Goal: Task Accomplishment & Management: Use online tool/utility

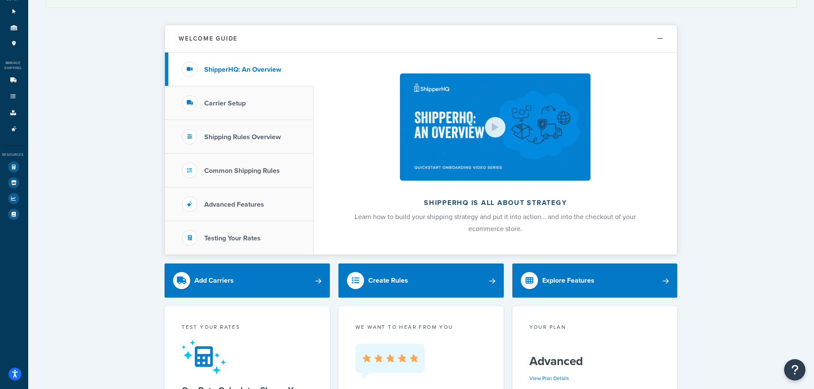
scroll to position [171, 0]
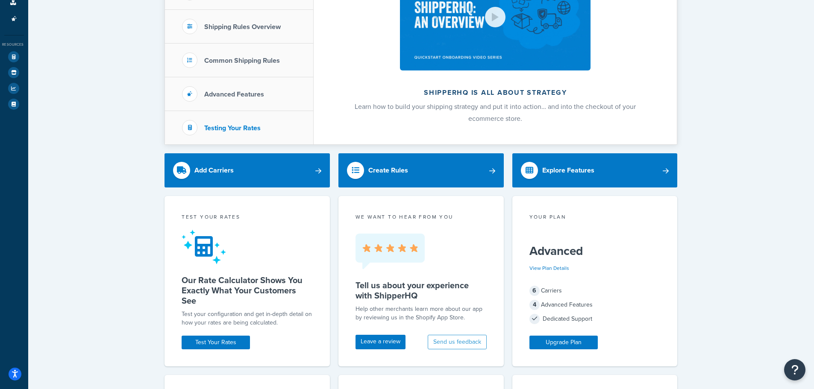
click at [210, 120] on li "Testing Your Rates" at bounding box center [239, 127] width 149 height 33
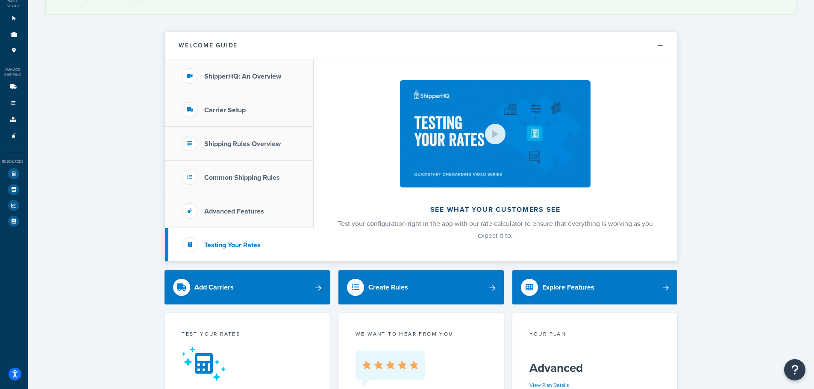
scroll to position [43, 0]
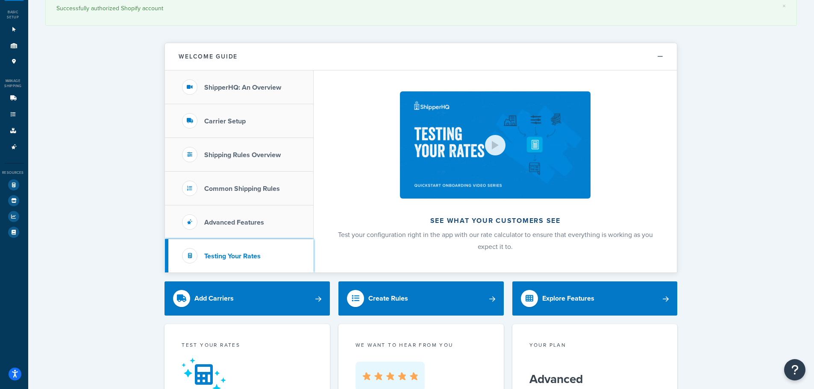
click at [230, 258] on h3 "Testing Your Rates" at bounding box center [232, 257] width 56 height 8
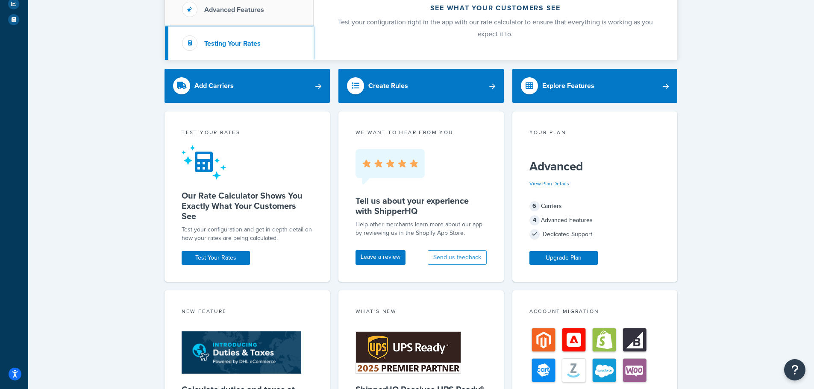
scroll to position [256, 0]
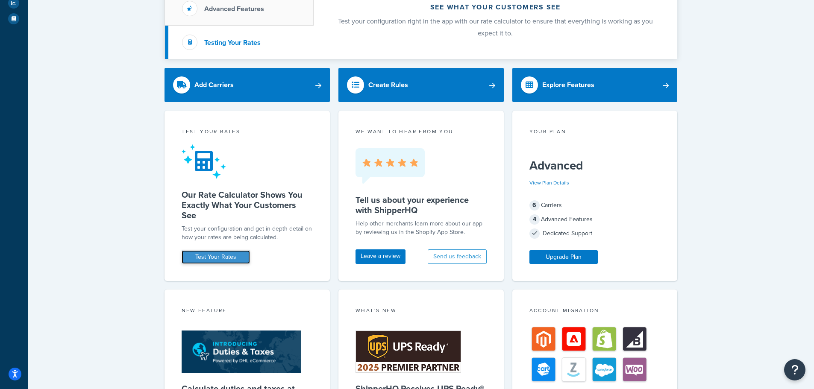
click at [228, 259] on link "Test Your Rates" at bounding box center [216, 257] width 68 height 14
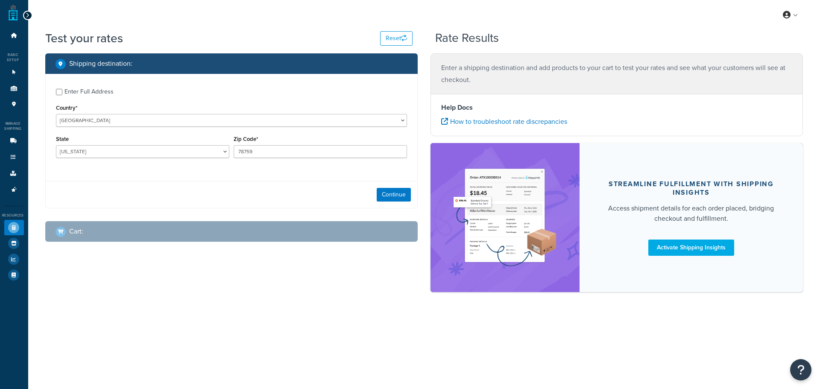
select select "TX"
click at [90, 94] on div "Enter Full Address" at bounding box center [89, 92] width 49 height 12
click at [62, 94] on input "Enter Full Address" at bounding box center [59, 92] width 6 height 6
checkbox input "true"
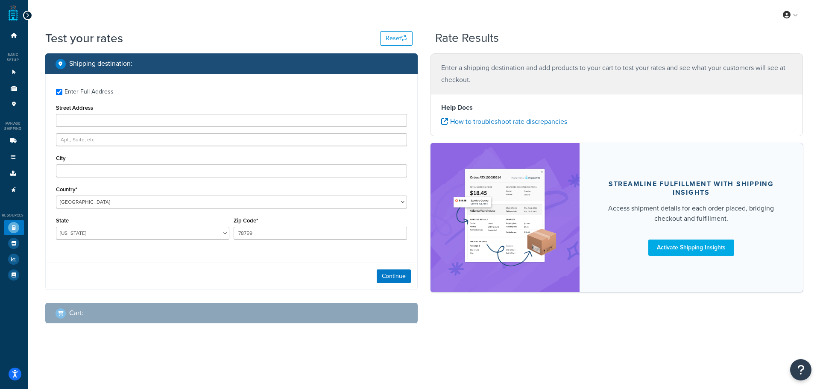
click at [109, 127] on div "Enter Full Address Street Address City Country* United States United Kingdom Af…" at bounding box center [232, 165] width 372 height 182
click at [109, 121] on input "Street Address" at bounding box center [231, 120] width 351 height 13
paste input "1736 Waverley Street Palo Alto CA 94301"
drag, startPoint x: 159, startPoint y: 119, endPoint x: 141, endPoint y: 118, distance: 18.8
click at [138, 124] on input "1736 Waverley Street Palo Alto CA 94301" at bounding box center [231, 120] width 351 height 13
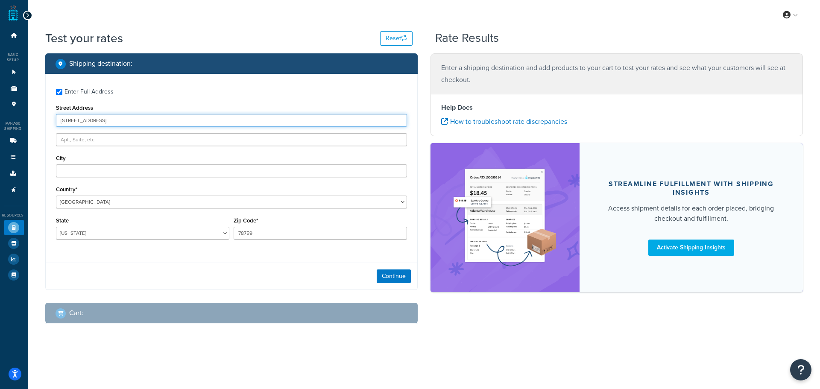
type input "1736 Waverley Street Palo Alto CA"
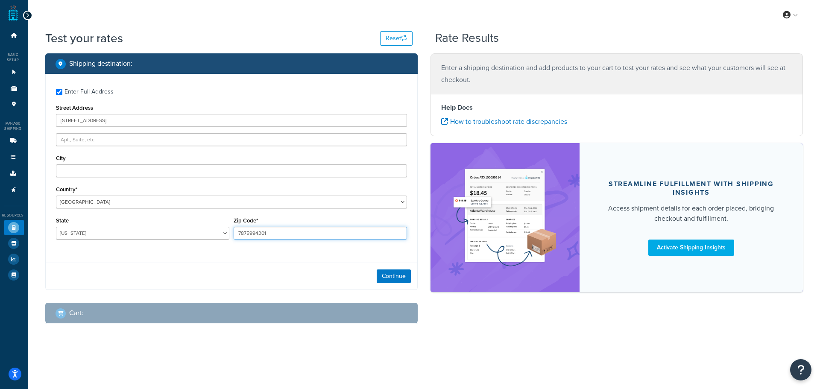
click at [253, 232] on input "7875994301" at bounding box center [320, 233] width 173 height 13
drag, startPoint x: 252, startPoint y: 231, endPoint x: 200, endPoint y: 222, distance: 52.9
click at [219, 235] on div "State Alabama Alaska American Samoa Arizona Arkansas Armed Forces Americas Arme…" at bounding box center [231, 230] width 355 height 31
type input "94301"
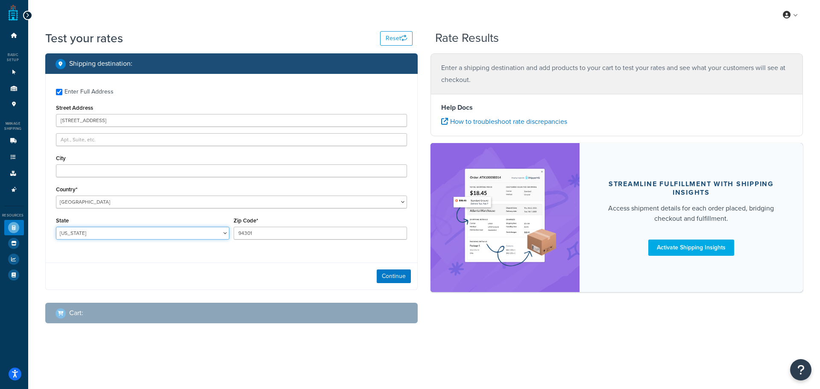
click at [173, 233] on select "Alabama Alaska American Samoa Arizona Arkansas Armed Forces Americas Armed Forc…" at bounding box center [142, 233] width 173 height 13
select select "CA"
click at [56, 227] on select "Alabama Alaska American Samoa Arizona Arkansas Armed Forces Americas Armed Forc…" at bounding box center [142, 233] width 173 height 13
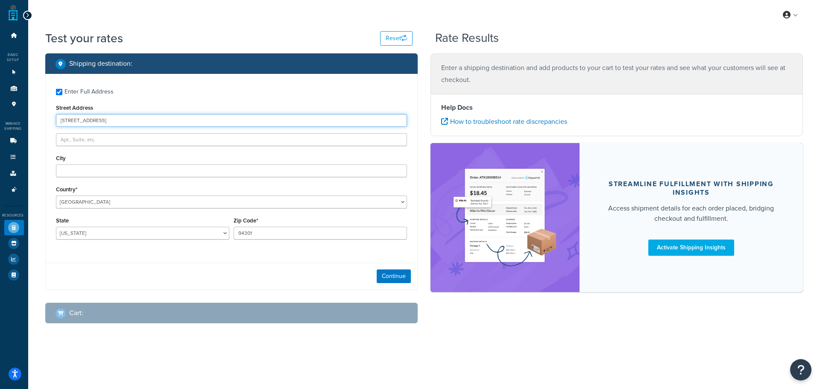
drag, startPoint x: 155, startPoint y: 120, endPoint x: 108, endPoint y: 123, distance: 47.1
click at [108, 123] on input "1736 Waverley Street Palo Alto CA" at bounding box center [231, 120] width 351 height 13
type input "1736 Waverley Street"
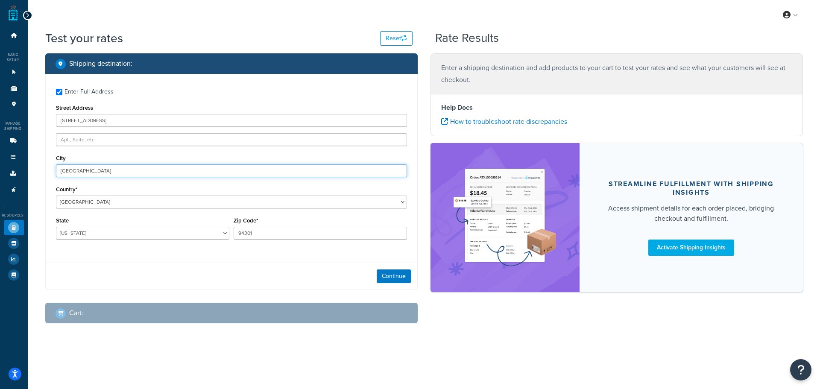
click at [109, 168] on input "Palo Alto CA" at bounding box center [231, 170] width 351 height 13
type input "Palo Alto"
click at [398, 275] on button "Continue" at bounding box center [394, 277] width 34 height 14
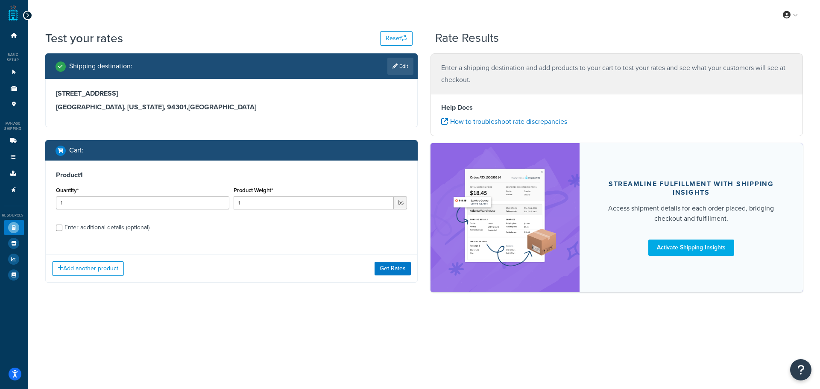
click at [129, 211] on div "Quantity* 1" at bounding box center [143, 200] width 178 height 31
click at [128, 201] on input "1" at bounding box center [142, 203] width 173 height 13
type input "10"
click at [284, 202] on input "1" at bounding box center [314, 203] width 160 height 13
click at [283, 204] on input "1" at bounding box center [314, 203] width 160 height 13
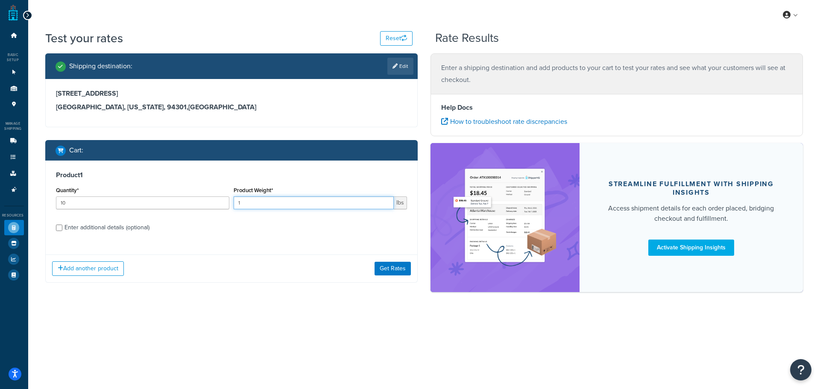
click at [283, 206] on input "1" at bounding box center [314, 203] width 160 height 13
type input "4"
click at [405, 273] on button "Get Rates" at bounding box center [393, 269] width 36 height 14
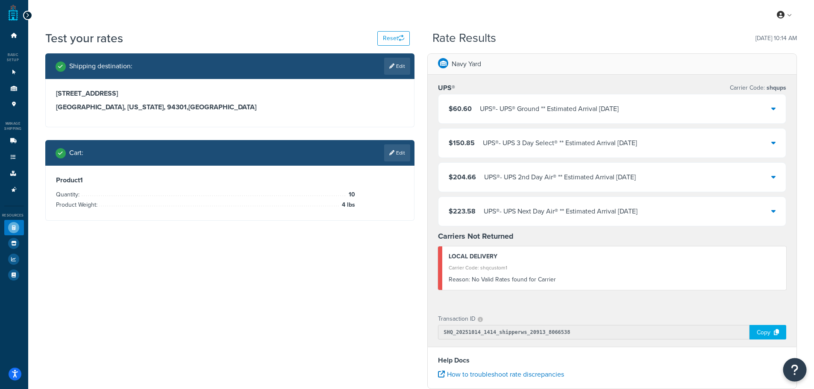
click at [801, 368] on button "Open Resource Center" at bounding box center [794, 369] width 23 height 23
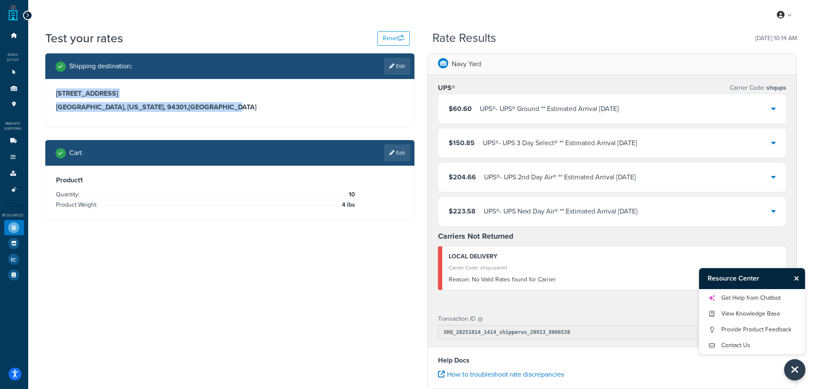
drag, startPoint x: 167, startPoint y: 108, endPoint x: 54, endPoint y: 94, distance: 114.1
click at [54, 94] on div "1736 Waverley Street Palo Alto, California, 94301 , United States" at bounding box center [230, 103] width 369 height 48
copy div "1736 Waverley Street Palo Alto, California, 94301 , United States"
click at [766, 298] on link "Get Help from Chatbot" at bounding box center [752, 298] width 89 height 14
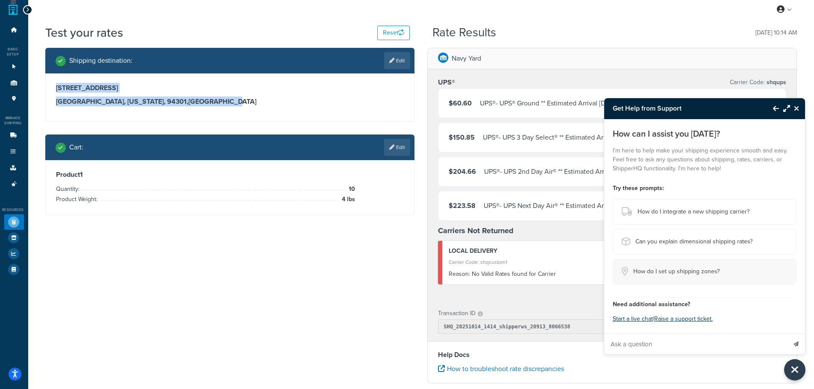
scroll to position [85, 0]
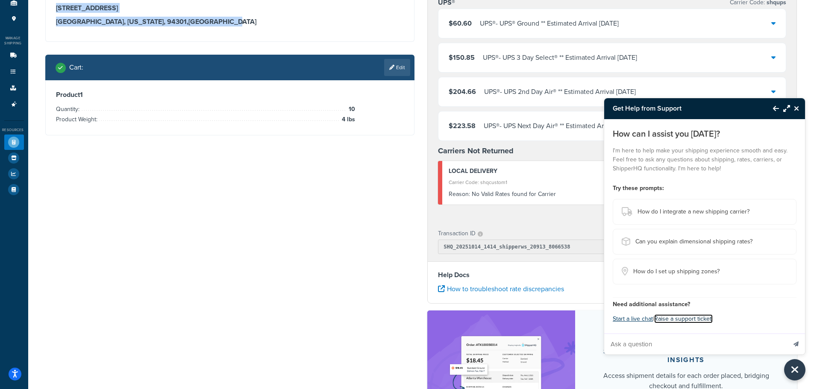
click at [693, 320] on link "Raise a support ticket." at bounding box center [683, 318] width 59 height 9
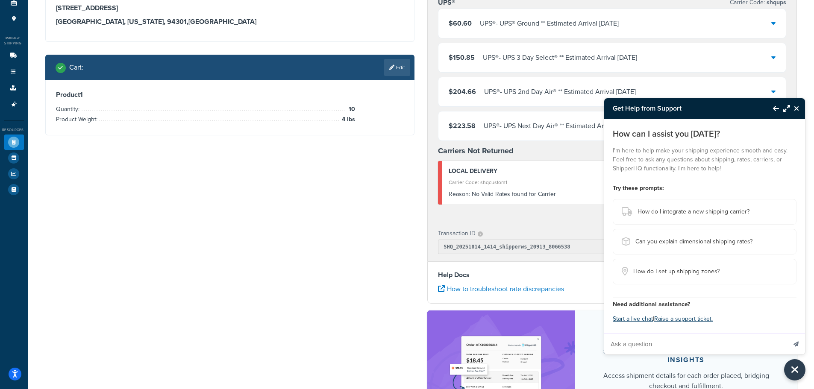
click at [360, 275] on div "Shipping destination : Edit 1736 Waverley Street Palo Alto, California, 94301 ,…" at bounding box center [421, 218] width 764 height 500
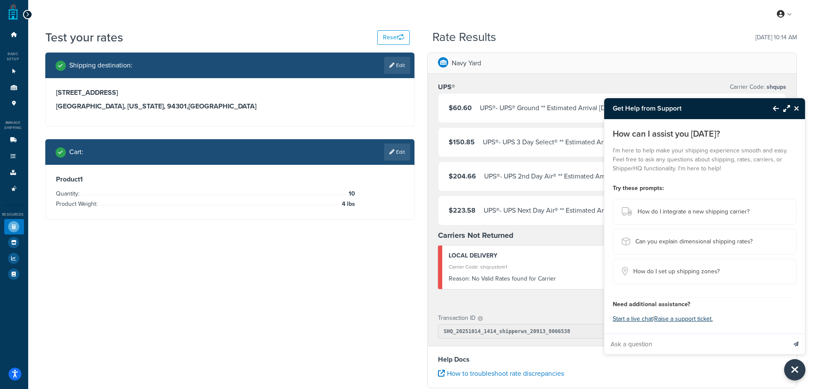
scroll to position [0, 0]
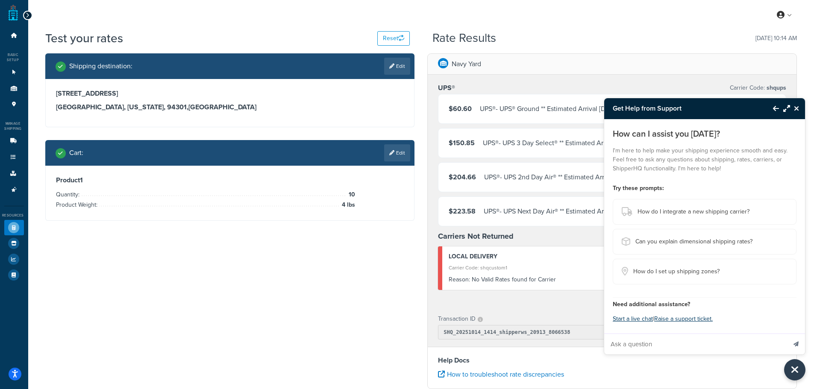
click at [386, 66] on link "Edit" at bounding box center [397, 66] width 26 height 17
select select "CA"
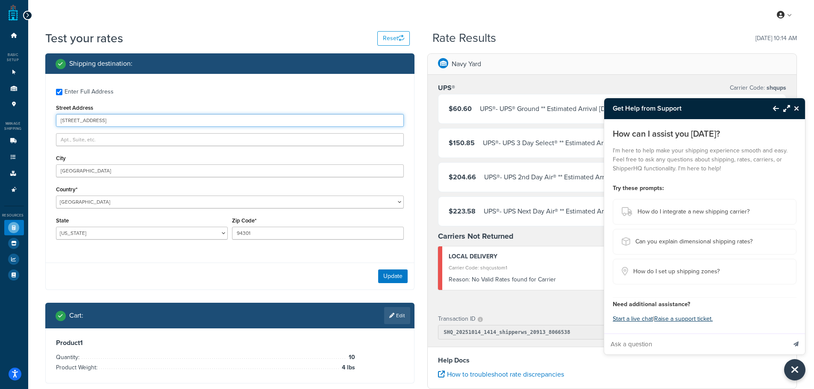
drag, startPoint x: 125, startPoint y: 124, endPoint x: 41, endPoint y: 132, distance: 83.7
click at [41, 132] on div "Shipping destination : Enter Full Address Street Address 1736 Waverley Street C…" at bounding box center [230, 224] width 382 height 343
paste input "[STREET_ADDRESS]"
type input "[STREET_ADDRESS]"
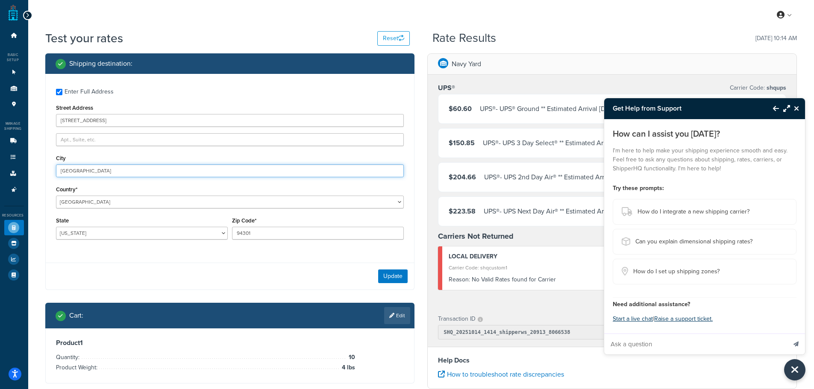
click at [98, 176] on input "Palo Alto" at bounding box center [230, 170] width 348 height 13
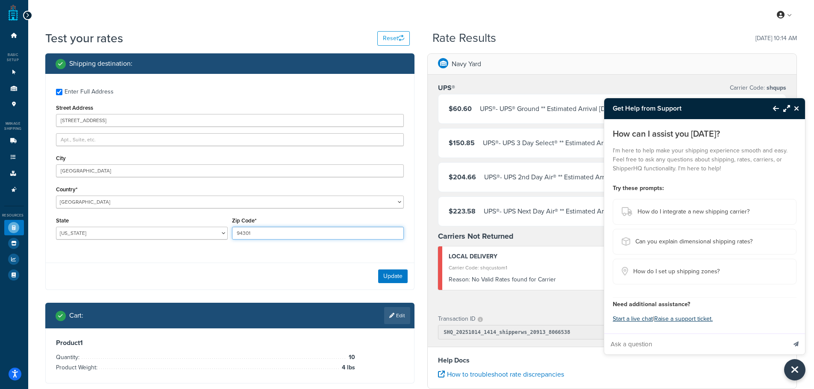
drag, startPoint x: 273, startPoint y: 233, endPoint x: 218, endPoint y: 231, distance: 55.2
click at [218, 231] on div "State Alabama Alaska American Samoa Arizona Arkansas Armed Forces Americas Arme…" at bounding box center [230, 230] width 352 height 31
paste input "025"
type input "94025"
click at [106, 162] on div "City Palo Alto" at bounding box center [230, 165] width 348 height 25
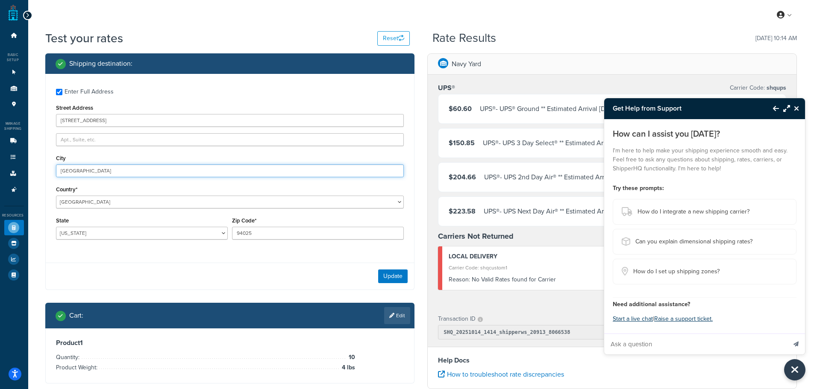
drag, startPoint x: 106, startPoint y: 170, endPoint x: 57, endPoint y: 117, distance: 72.3
click at [62, 172] on input "Palo Alto" at bounding box center [230, 170] width 348 height 13
type input "P"
type input "[GEOGRAPHIC_DATA]"
click at [399, 280] on button "Update" at bounding box center [392, 277] width 29 height 14
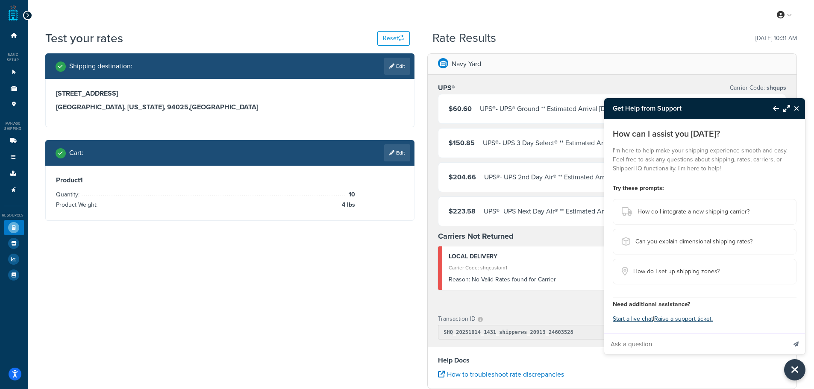
click at [798, 108] on icon "Close Resource Center" at bounding box center [796, 108] width 5 height 7
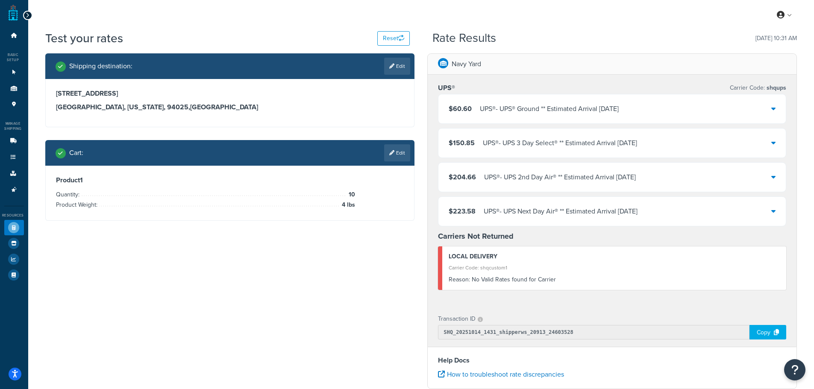
click at [619, 112] on div "UPS® - UPS® Ground ** Estimated Arrival Thu, Oct 23" at bounding box center [549, 109] width 139 height 12
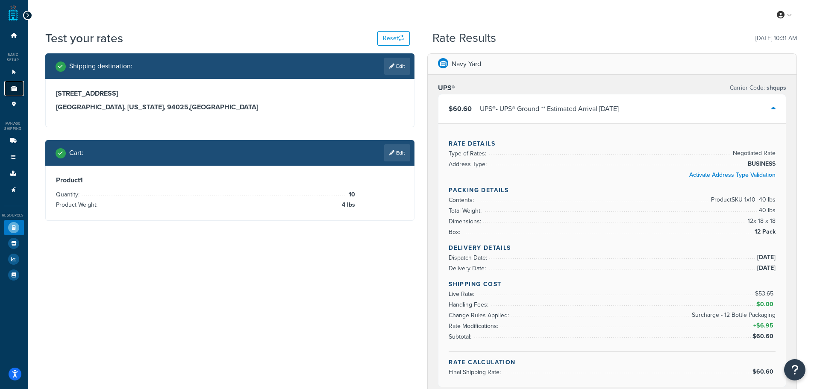
click at [14, 92] on link "Origins 2" at bounding box center [14, 89] width 20 height 16
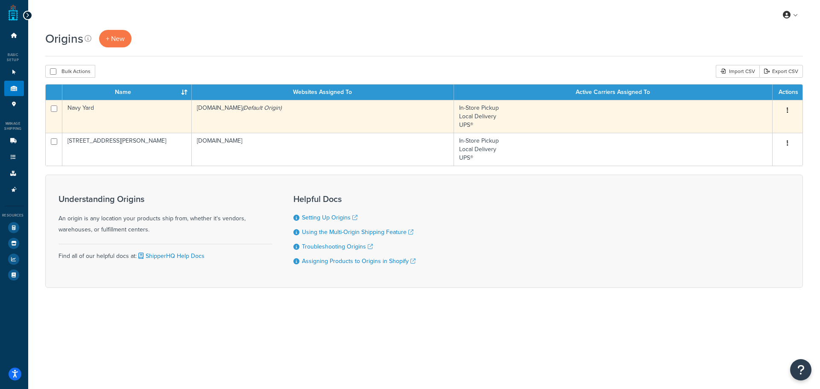
click at [566, 122] on td "In-Store Pickup Local Delivery UPS®" at bounding box center [613, 116] width 319 height 33
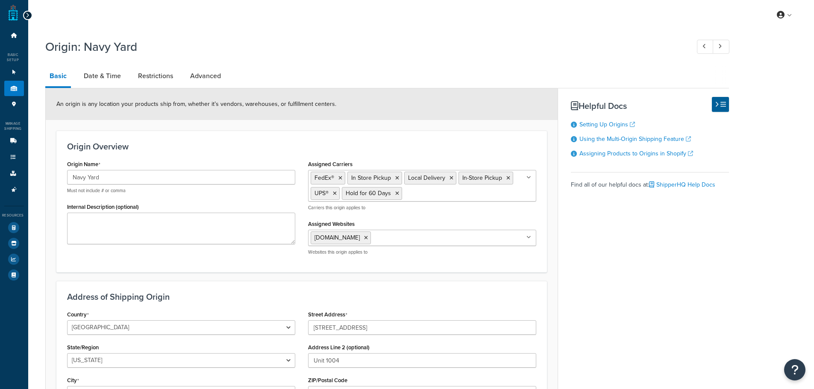
select select "32"
click at [285, 136] on div "Origin Overview Origin Name Navy Yard Must not include # or comma Internal Desc…" at bounding box center [301, 202] width 490 height 142
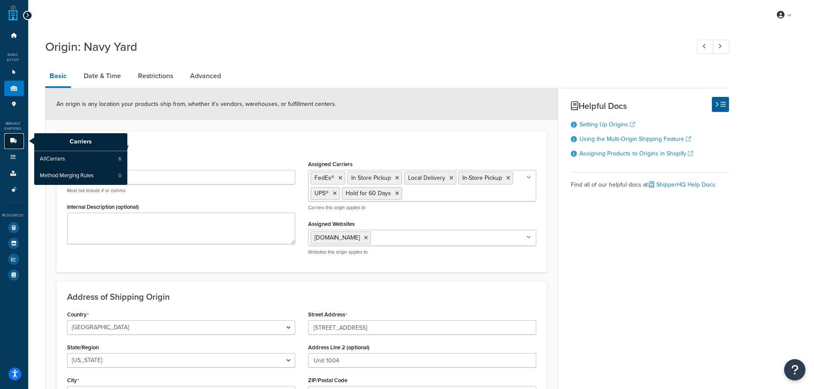
click at [15, 139] on icon at bounding box center [13, 140] width 9 height 5
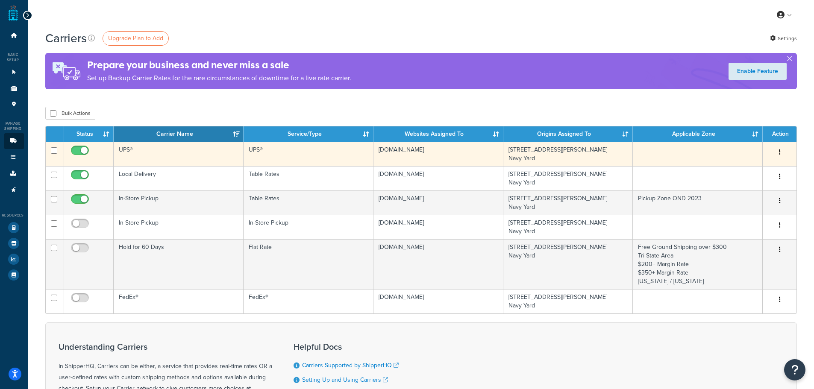
click at [669, 153] on td at bounding box center [698, 154] width 130 height 24
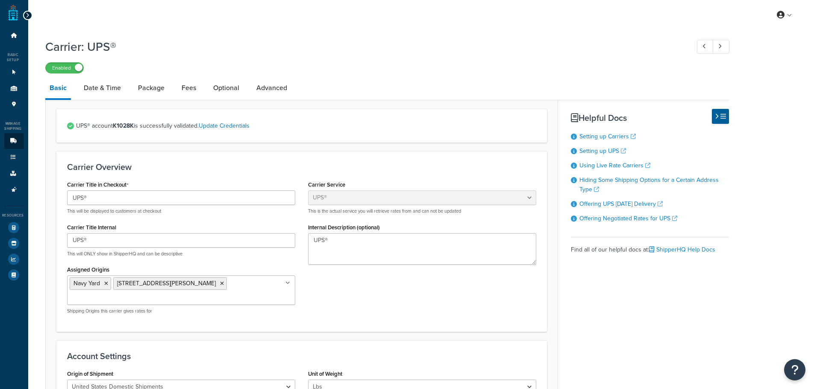
select select "ups"
select select "3"
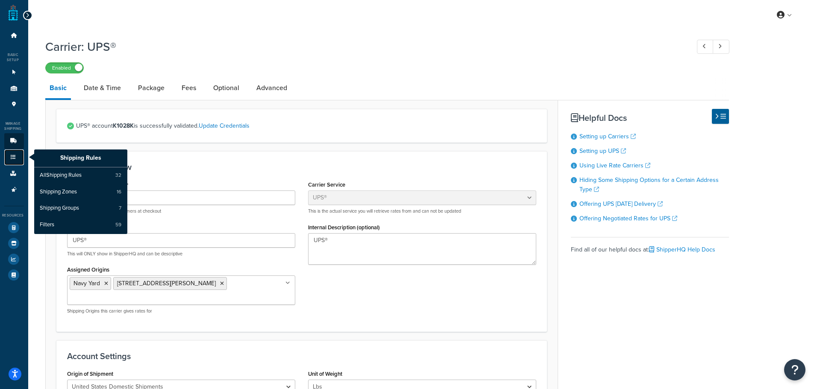
click at [15, 157] on icon at bounding box center [13, 157] width 9 height 5
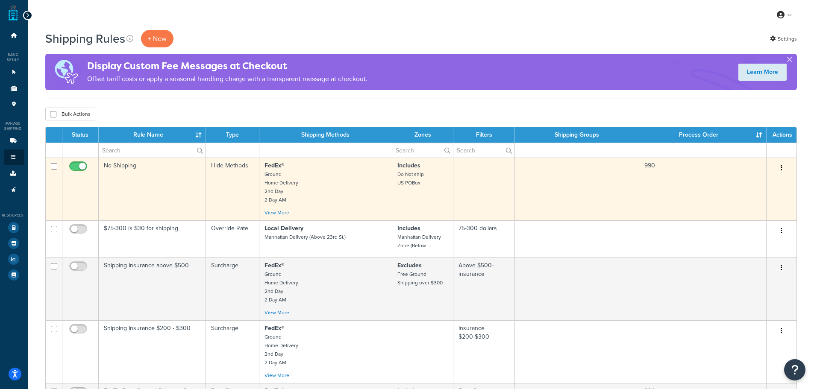
scroll to position [43, 0]
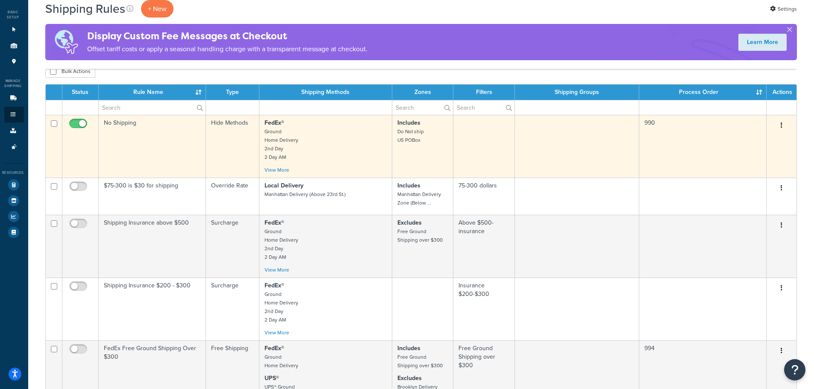
click at [185, 146] on td "No Shipping" at bounding box center [152, 146] width 107 height 63
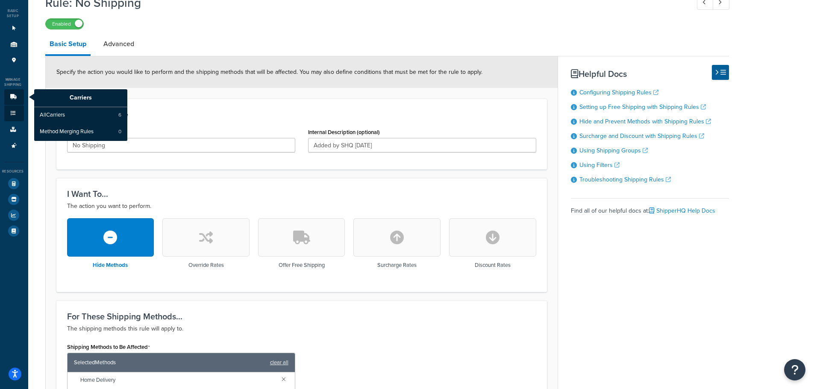
scroll to position [33, 0]
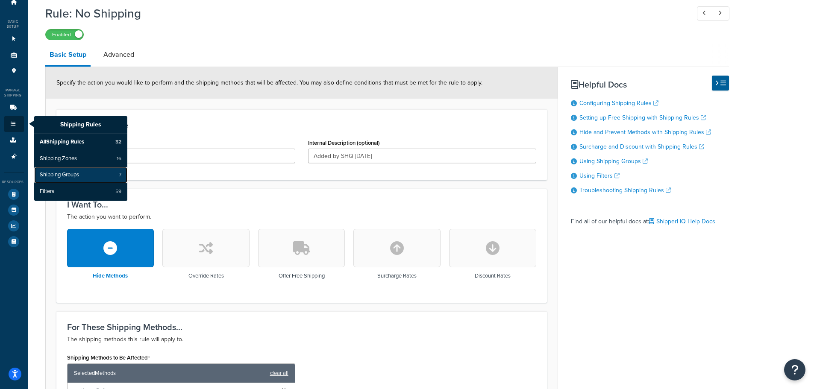
click at [67, 176] on span "Shipping Groups" at bounding box center [59, 175] width 39 height 8
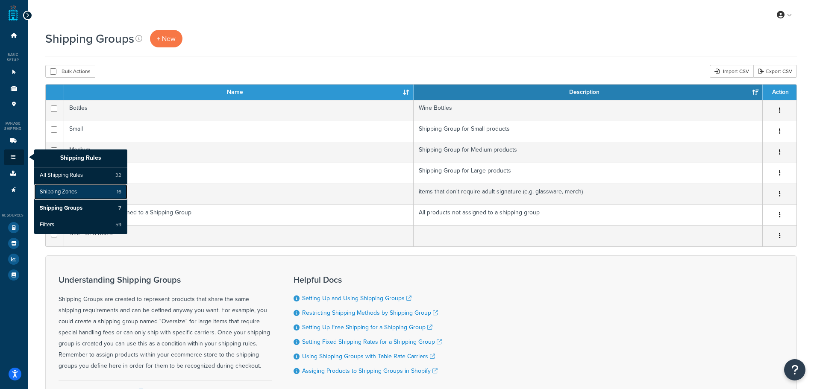
click at [65, 193] on span "Shipping Zones" at bounding box center [58, 192] width 37 height 8
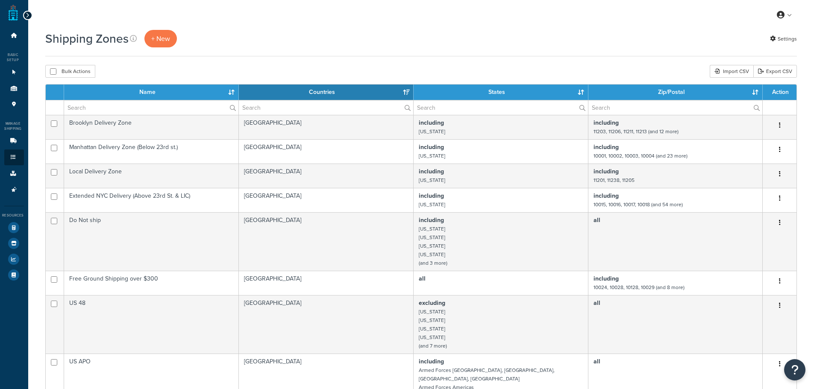
select select "15"
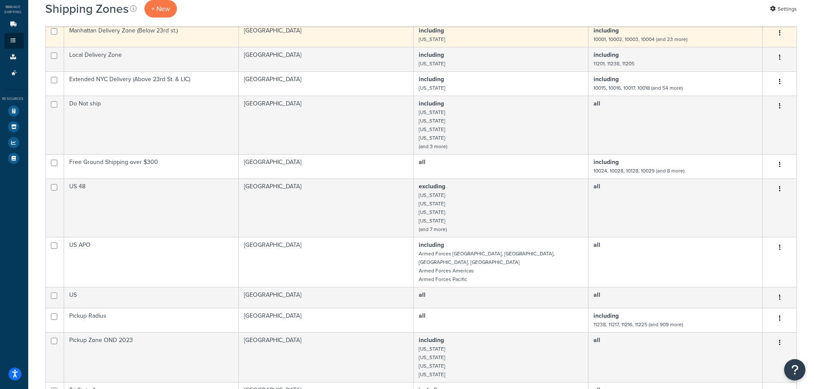
scroll to position [128, 0]
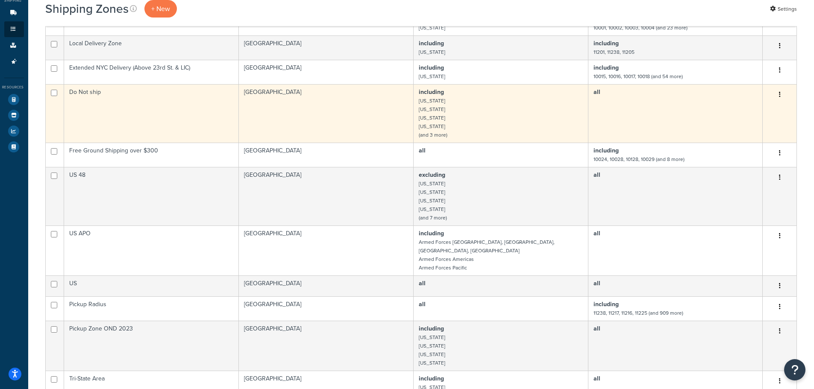
click at [192, 108] on td "Do Not ship" at bounding box center [151, 113] width 175 height 59
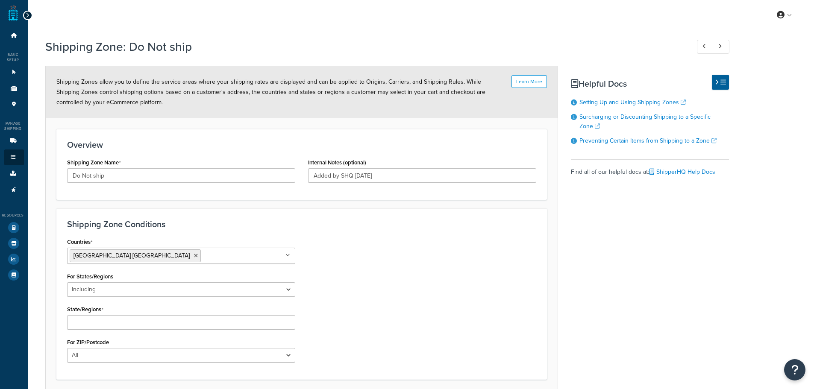
select select "including"
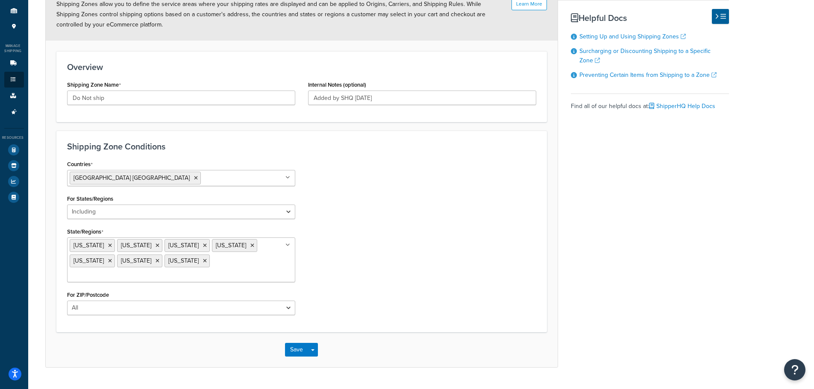
scroll to position [86, 0]
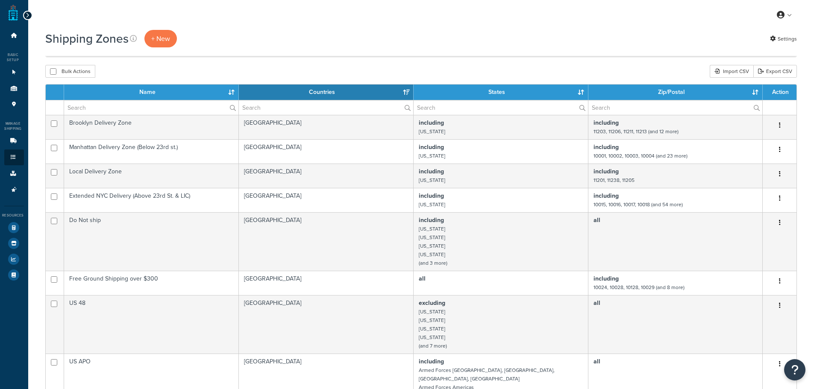
select select "15"
drag, startPoint x: 0, startPoint y: 318, endPoint x: 4, endPoint y: 345, distance: 27.2
drag, startPoint x: 4, startPoint y: 345, endPoint x: 15, endPoint y: 15, distance: 330.9
click at [15, 15] on link at bounding box center [13, 12] width 9 height 17
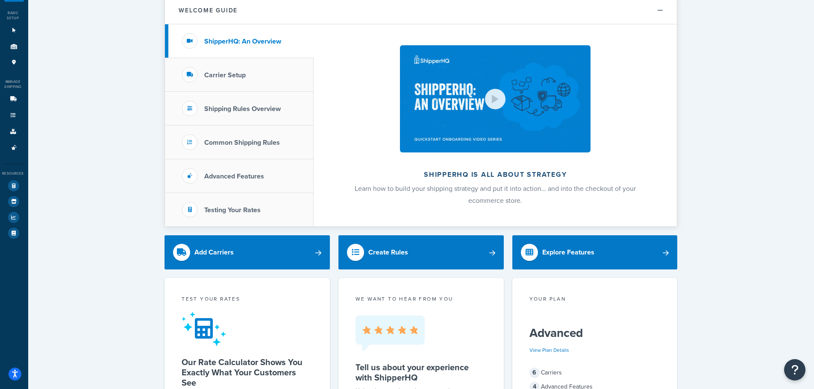
scroll to position [128, 0]
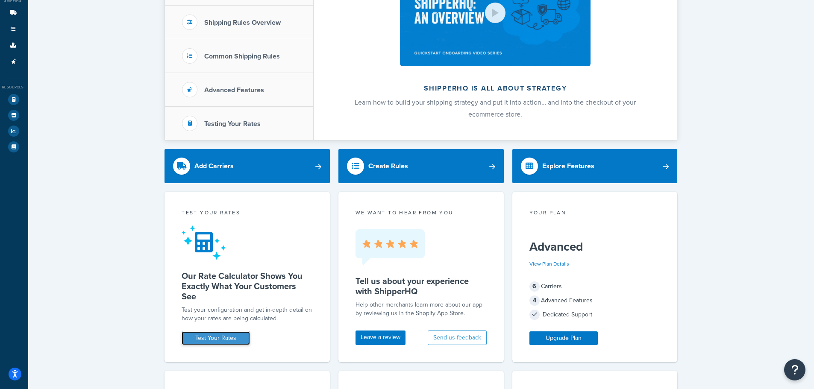
click at [220, 334] on link "Test Your Rates" at bounding box center [216, 339] width 68 height 14
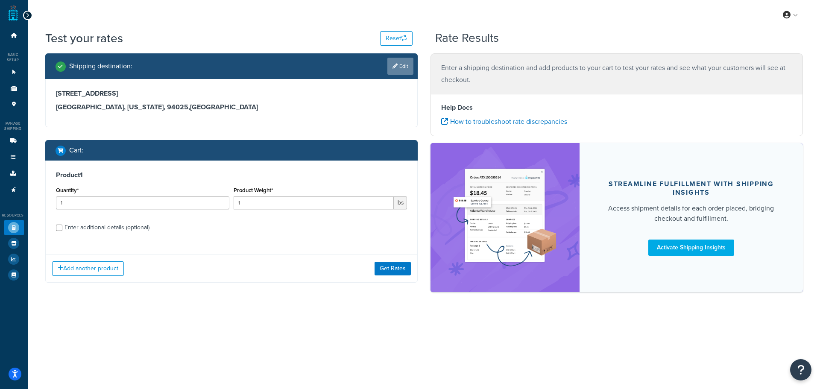
click at [396, 71] on link "Edit" at bounding box center [401, 66] width 26 height 17
select select "CA"
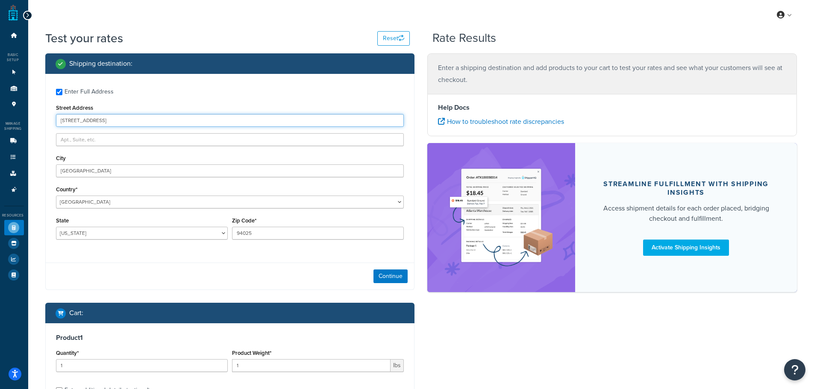
drag, startPoint x: 137, startPoint y: 123, endPoint x: 35, endPoint y: 134, distance: 101.9
click at [35, 134] on div "Test your rates Reset Rate Results Shipping destination : Enter Full Address St…" at bounding box center [421, 255] width 786 height 450
paste input "[STREET_ADDRESS]"
type input "[STREET_ADDRESS]"
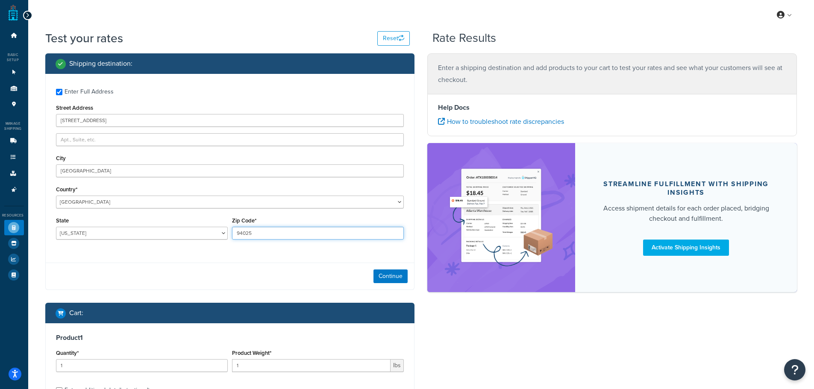
drag, startPoint x: 276, startPoint y: 238, endPoint x: 205, endPoint y: 237, distance: 71.8
click at [205, 238] on div "State [US_STATE] [US_STATE] [US_STATE] [US_STATE] [US_STATE] Armed Forces Ameri…" at bounding box center [230, 230] width 352 height 31
paste input "20817"
type input "20817"
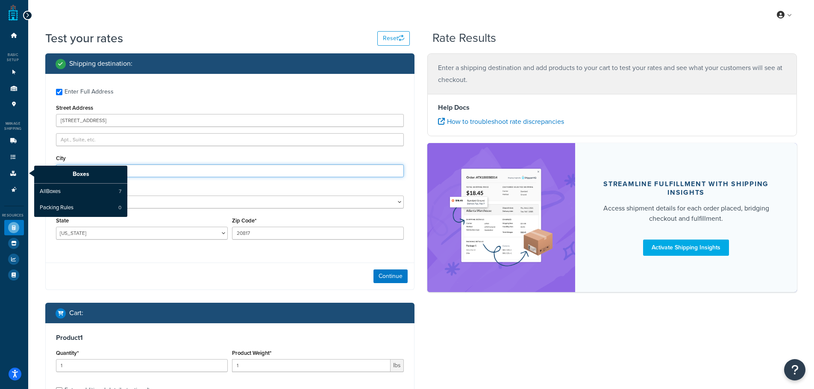
drag, startPoint x: 87, startPoint y: 173, endPoint x: 33, endPoint y: 170, distance: 53.9
click at [34, 170] on div "Test your rates Reset Rate Results Shipping destination : Enter Full Address St…" at bounding box center [421, 255] width 786 height 450
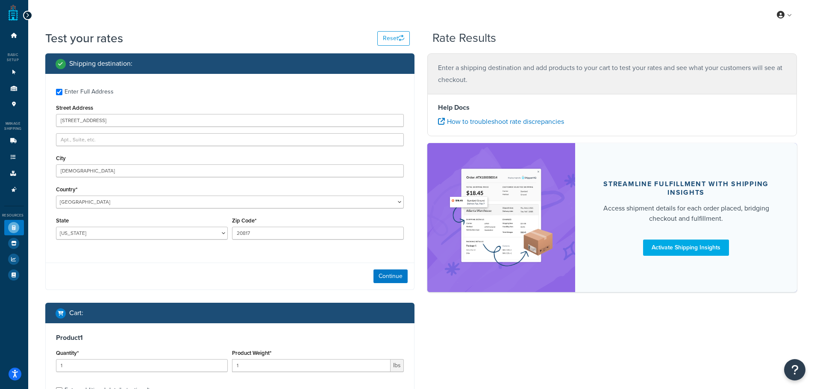
click at [85, 149] on div "Enter Full Address Street Address [STREET_ADDRESS] [GEOGRAPHIC_DATA] [GEOGRAPHI…" at bounding box center [230, 165] width 369 height 182
drag, startPoint x: 89, startPoint y: 172, endPoint x: 76, endPoint y: 172, distance: 13.3
click at [76, 172] on input "[DEMOGRAPHIC_DATA]" at bounding box center [230, 170] width 348 height 13
type input "Bethesda"
click at [94, 234] on select "[US_STATE] [US_STATE] [US_STATE] [US_STATE] [US_STATE] Armed Forces Americas Ar…" at bounding box center [142, 233] width 172 height 13
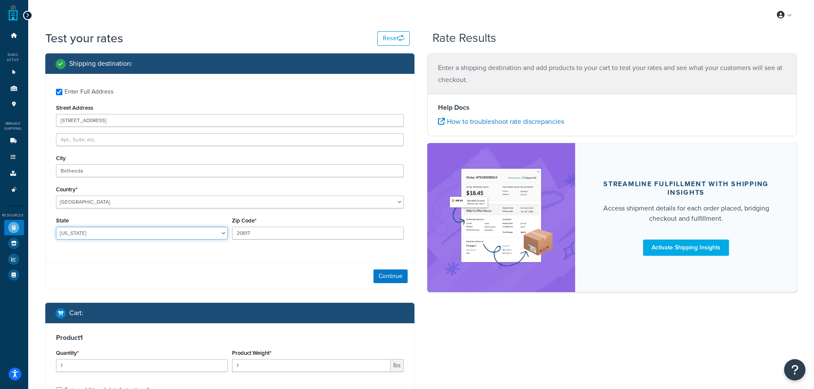
select select "MD"
click at [56, 227] on select "[US_STATE] [US_STATE] [US_STATE] [US_STATE] [US_STATE] Armed Forces Americas Ar…" at bounding box center [142, 233] width 172 height 13
click at [128, 265] on div "Continue" at bounding box center [230, 276] width 369 height 27
click at [382, 278] on button "Continue" at bounding box center [390, 277] width 34 height 14
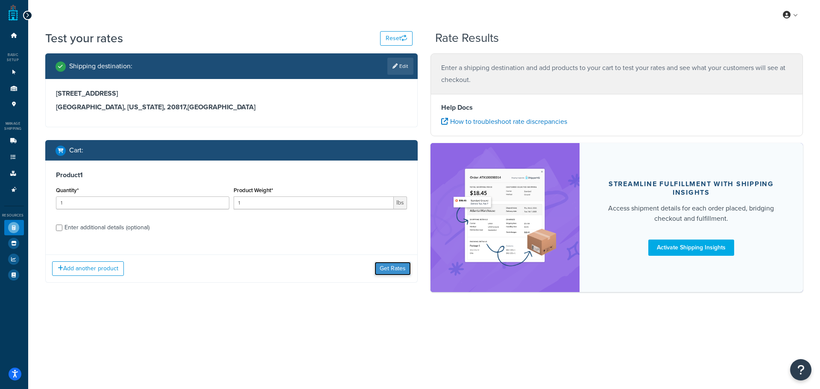
click at [383, 267] on button "Get Rates" at bounding box center [393, 269] width 36 height 14
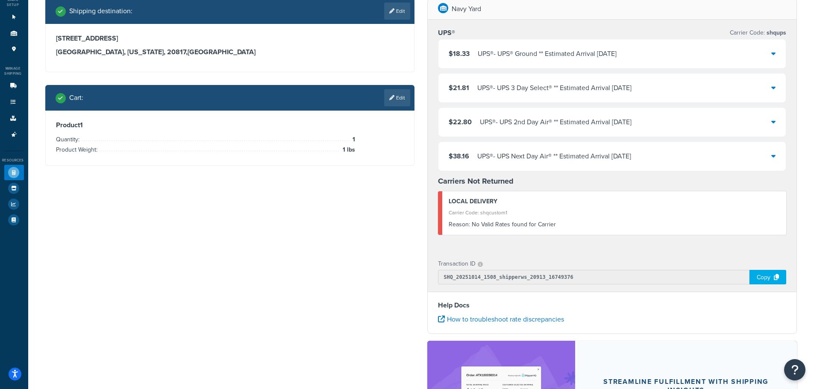
scroll to position [128, 0]
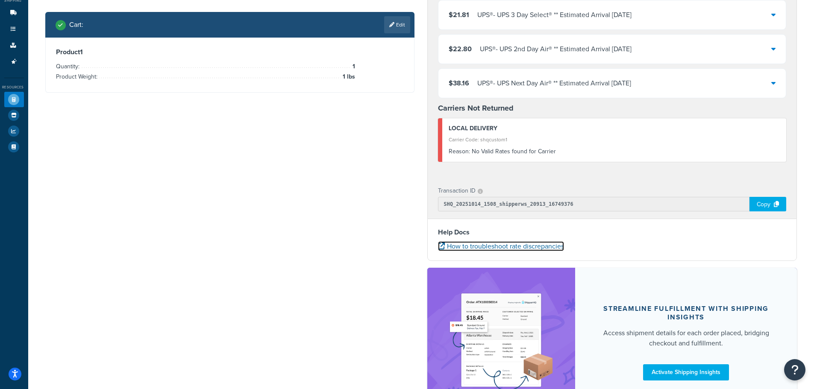
click at [550, 244] on link "How to troubleshoot rate discrepancies" at bounding box center [501, 246] width 126 height 10
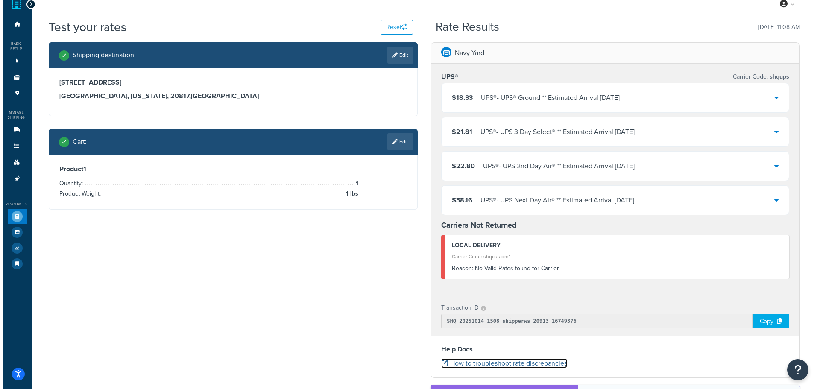
scroll to position [0, 0]
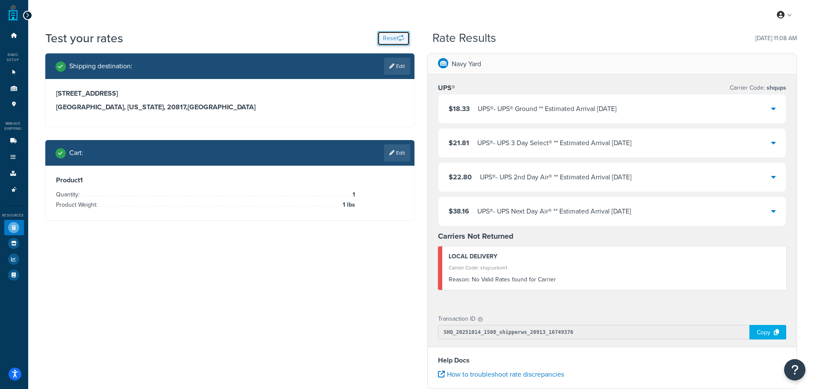
click at [391, 41] on button "Reset" at bounding box center [393, 38] width 32 height 15
select select "[GEOGRAPHIC_DATA]"
